Goal: Information Seeking & Learning: Learn about a topic

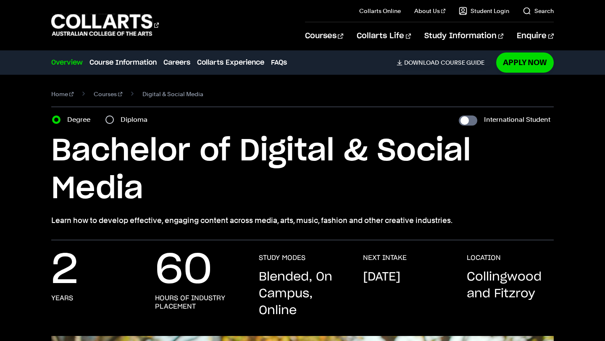
click at [135, 117] on label "Diploma" at bounding box center [137, 120] width 32 height 12
click at [114, 117] on input "Diploma" at bounding box center [109, 119] width 8 height 8
radio input "true"
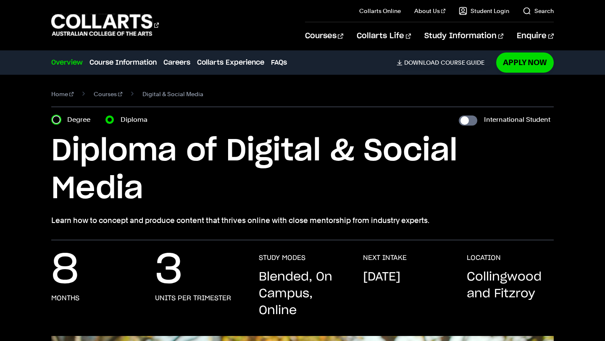
click at [56, 115] on input "Degree" at bounding box center [56, 119] width 8 height 8
radio input "true"
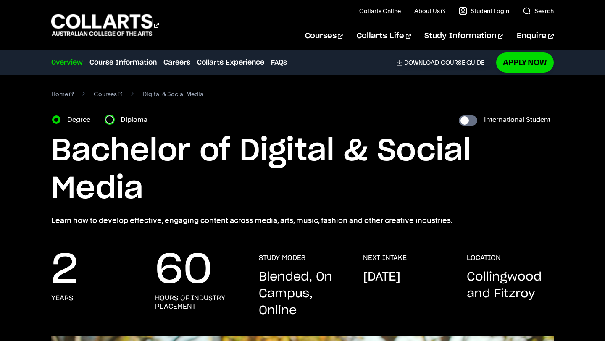
click at [113, 122] on input "Diploma" at bounding box center [109, 119] width 8 height 8
radio input "true"
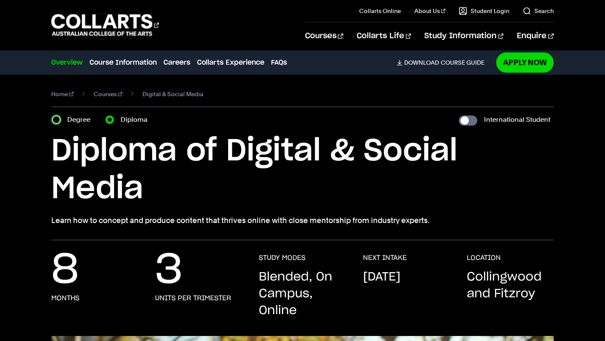
click at [53, 121] on input "Degree" at bounding box center [56, 119] width 8 height 8
radio input "true"
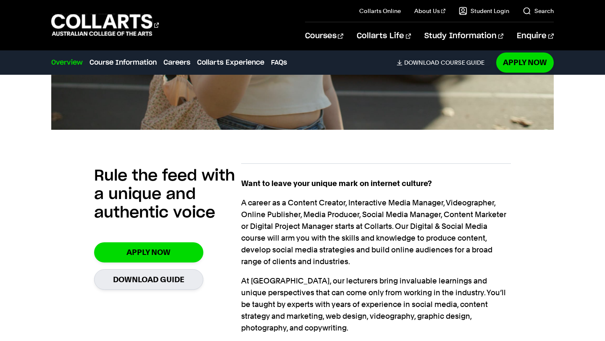
scroll to position [266, 0]
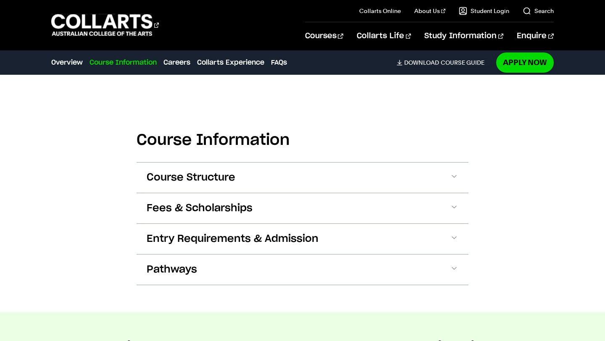
scroll to position [816, 0]
